Goal: Information Seeking & Learning: Check status

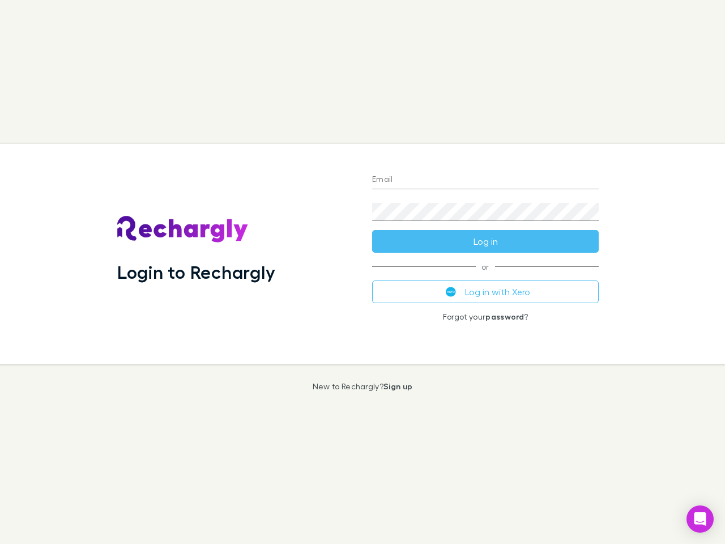
click at [363, 272] on div "Login to Rechargly" at bounding box center [235, 254] width 255 height 220
click at [486, 180] on input "Email" at bounding box center [485, 180] width 227 height 18
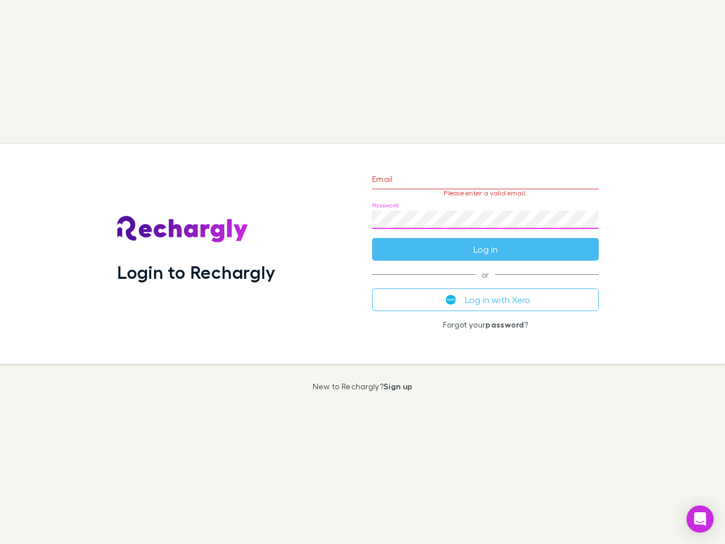
click at [486, 241] on form "Email Please enter a valid email. Password Log in" at bounding box center [485, 211] width 227 height 99
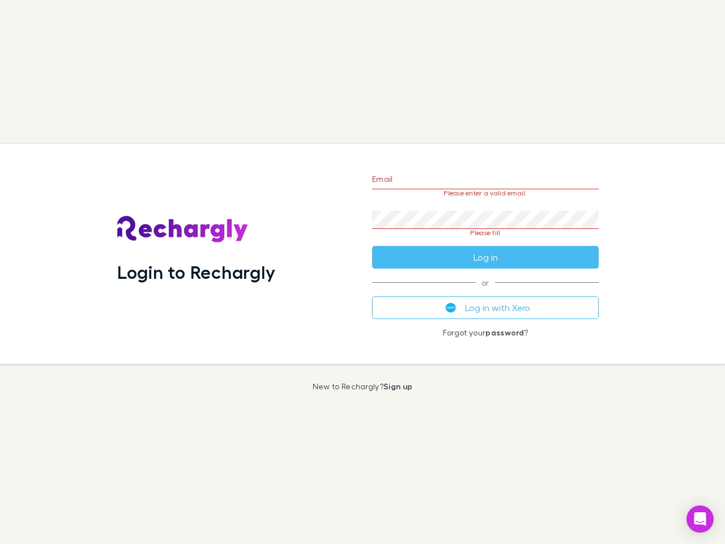
click at [486, 292] on div "Email Please enter a valid email. Password Please fill Log in or Log in with Xe…" at bounding box center [485, 254] width 245 height 220
click at [701, 519] on icon "Open Intercom Messenger" at bounding box center [701, 519] width 12 height 14
